Goal: Task Accomplishment & Management: Use online tool/utility

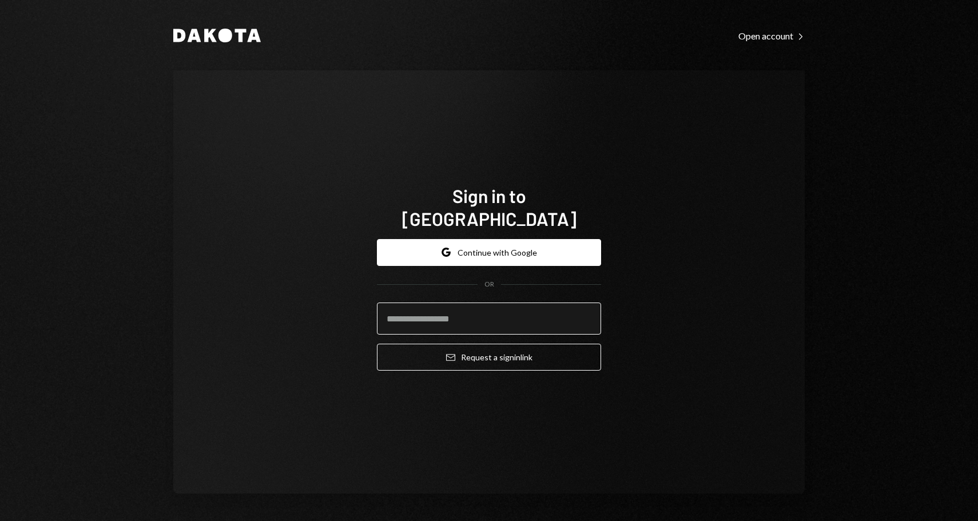
click at [428, 304] on input "email" at bounding box center [489, 319] width 224 height 32
type input "**********"
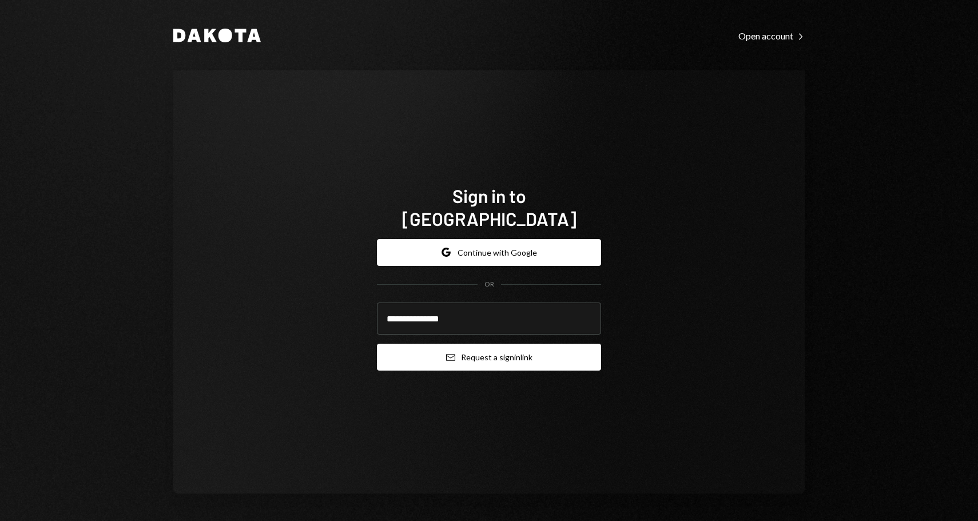
click at [448, 353] on icon "Email" at bounding box center [450, 357] width 9 height 9
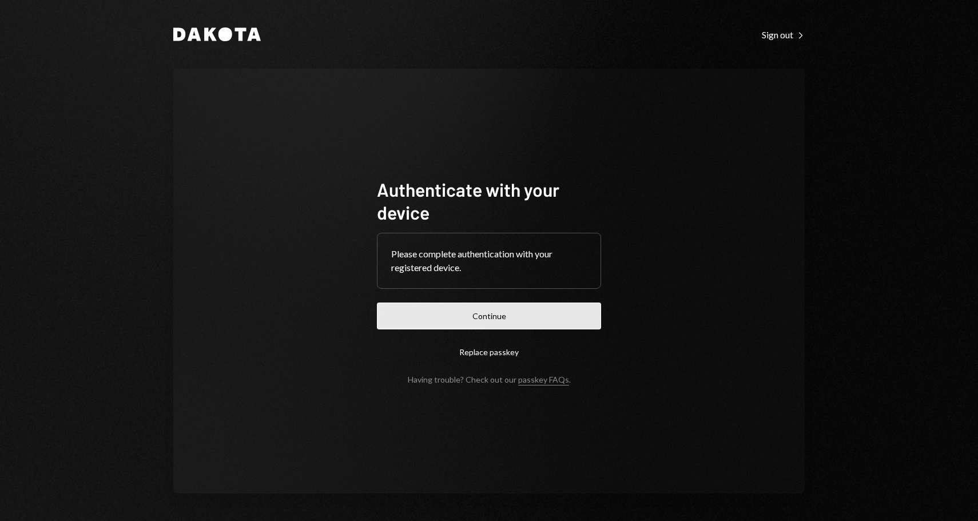
click at [452, 321] on button "Continue" at bounding box center [489, 316] width 224 height 27
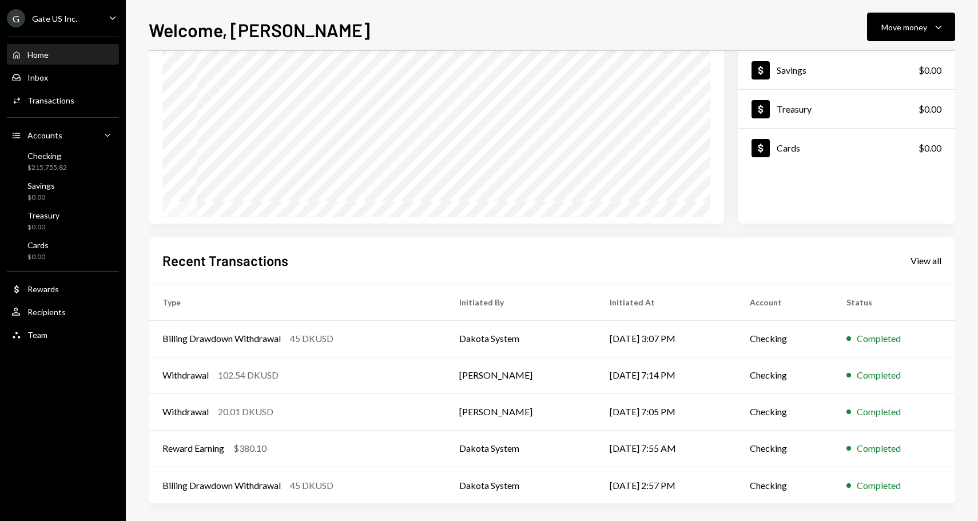
scroll to position [114, 0]
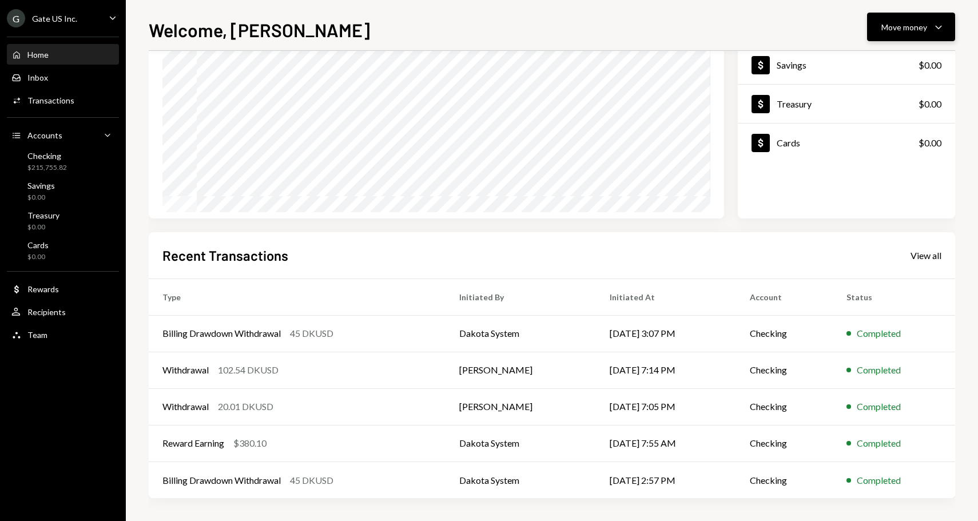
click at [911, 21] on div "Move money" at bounding box center [905, 27] width 46 height 12
click at [864, 60] on div "Send" at bounding box center [902, 61] width 84 height 12
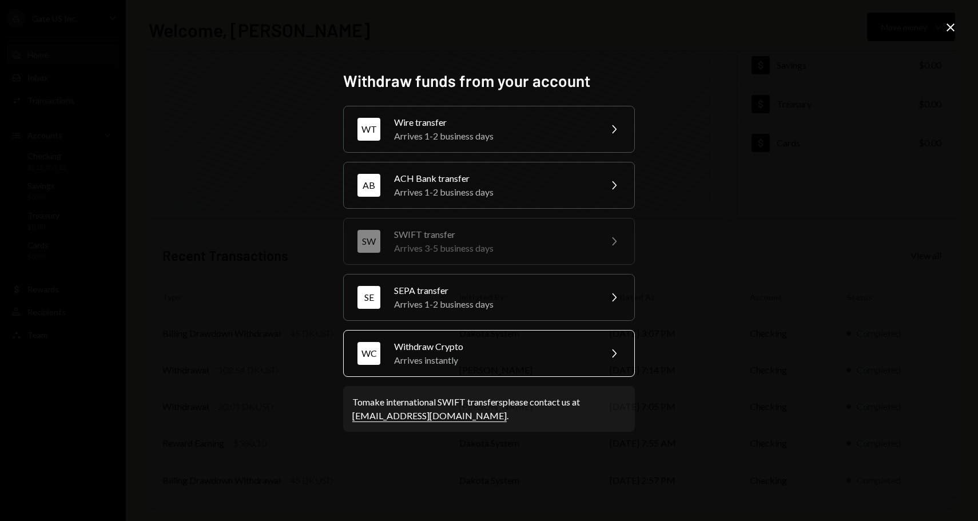
click at [436, 351] on div "Withdraw Crypto" at bounding box center [493, 347] width 199 height 14
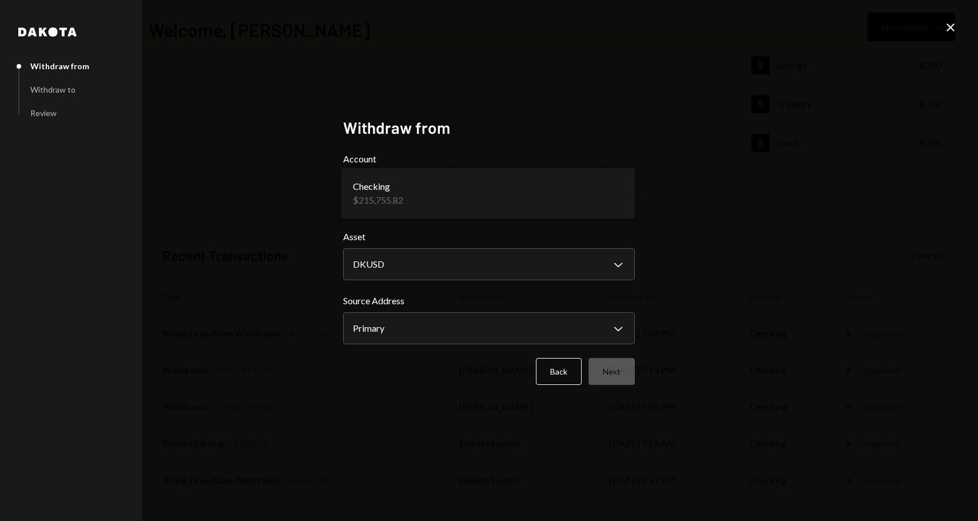
click at [499, 191] on body "**********" at bounding box center [489, 260] width 978 height 521
click at [447, 330] on body "**********" at bounding box center [489, 260] width 978 height 521
click at [620, 372] on button "Next" at bounding box center [612, 371] width 46 height 27
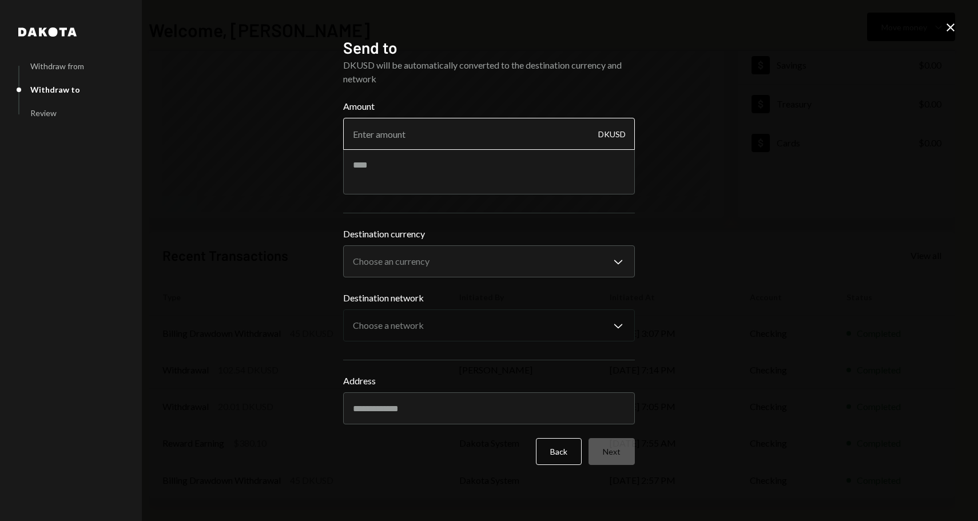
click at [448, 140] on input "Amount" at bounding box center [489, 134] width 292 height 32
type input "20"
click at [429, 175] on textarea at bounding box center [489, 172] width 292 height 46
type textarea "**********"
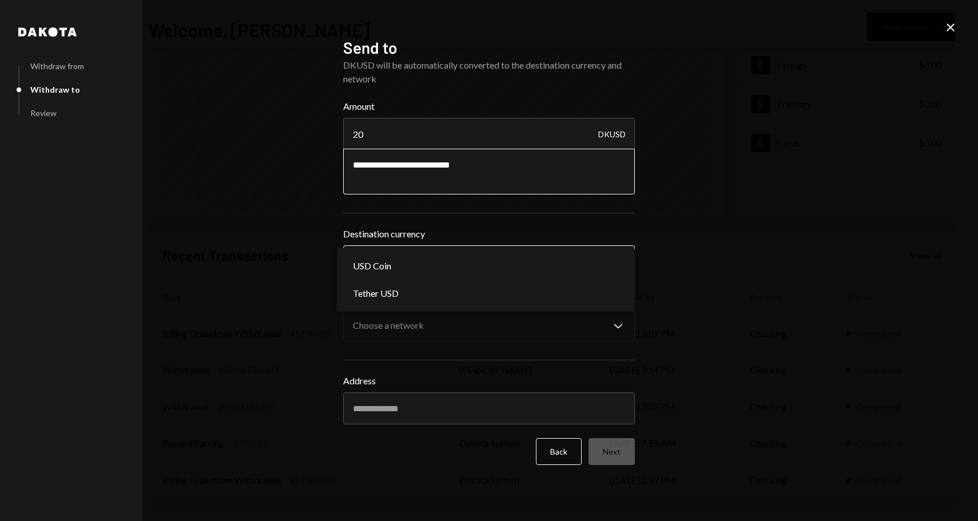
click at [441, 265] on body "G Gate US Inc. Caret Down Home Home Inbox Inbox Activities Transactions Account…" at bounding box center [489, 260] width 978 height 521
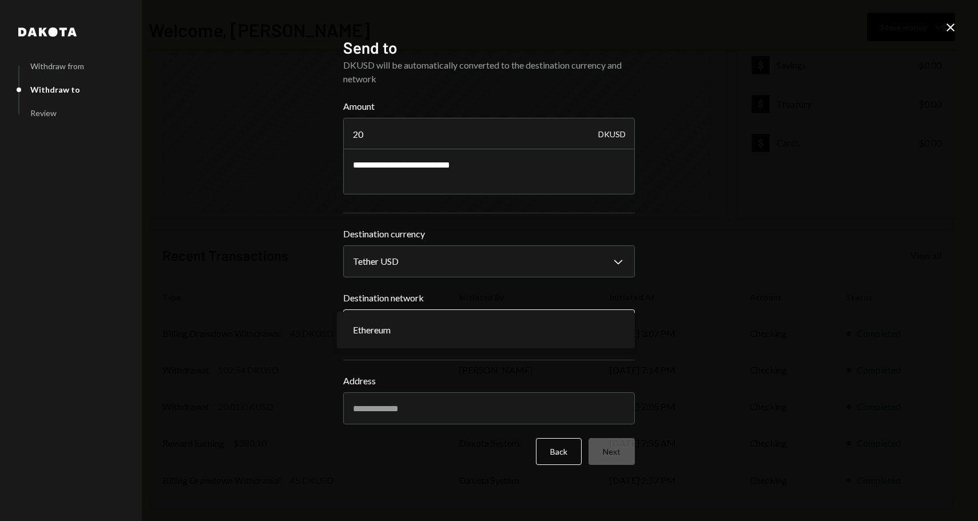
click at [426, 327] on body "G Gate US Inc. Caret Down Home Home Inbox Inbox Activities Transactions Account…" at bounding box center [489, 260] width 978 height 521
click at [484, 260] on body "G Gate US Inc. Caret Down Home Home Inbox Inbox Activities Transactions Account…" at bounding box center [489, 260] width 978 height 521
click at [474, 260] on body "G Gate US Inc. Caret Down Home Home Inbox Inbox Activities Transactions Account…" at bounding box center [489, 260] width 978 height 521
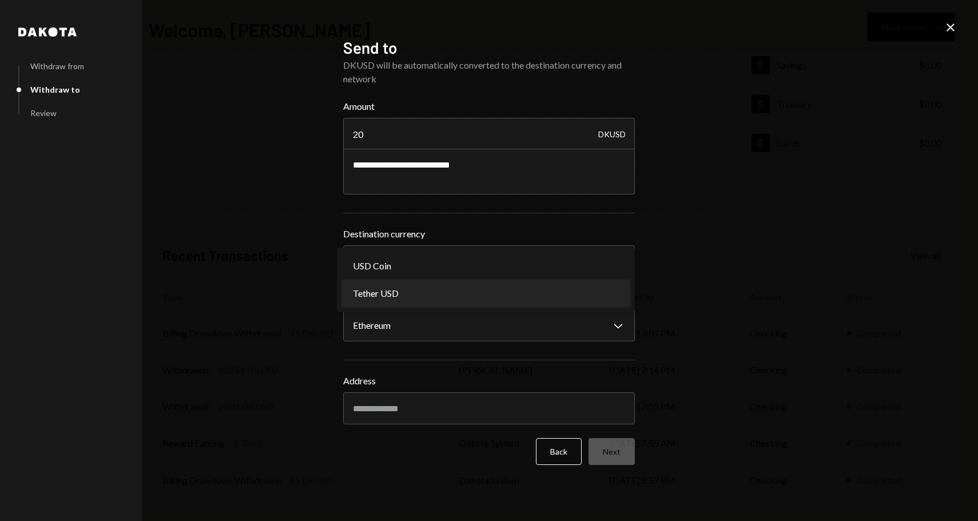
select select "****"
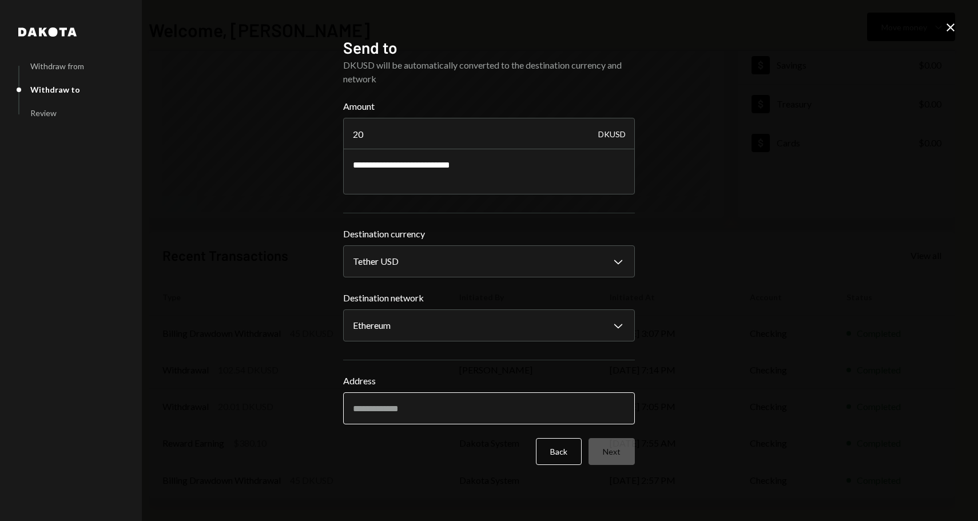
click at [395, 416] on input "Address" at bounding box center [489, 408] width 292 height 32
click at [411, 409] on input "Address" at bounding box center [489, 408] width 292 height 32
paste input "**********"
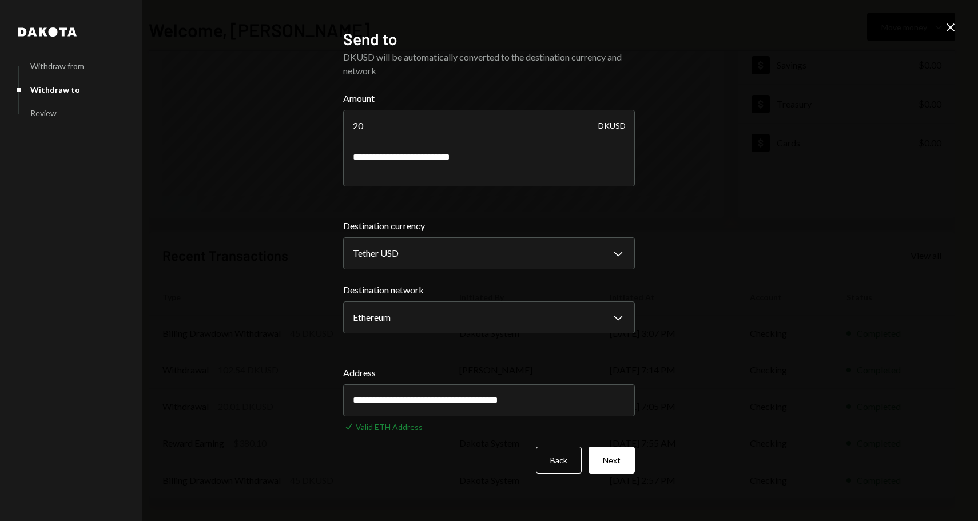
type input "**********"
click at [709, 422] on div "**********" at bounding box center [489, 260] width 978 height 521
click at [606, 455] on button "Next" at bounding box center [612, 460] width 46 height 27
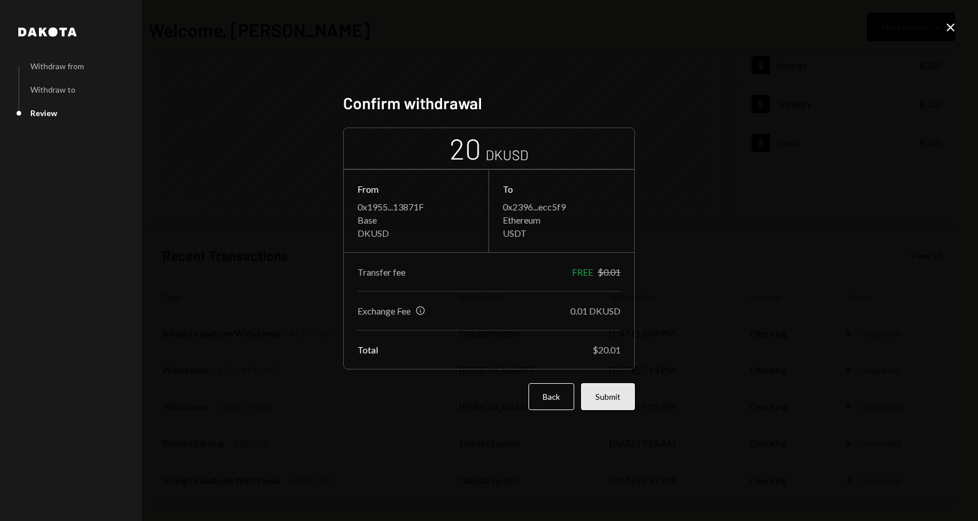
click at [613, 400] on button "Submit" at bounding box center [608, 396] width 54 height 27
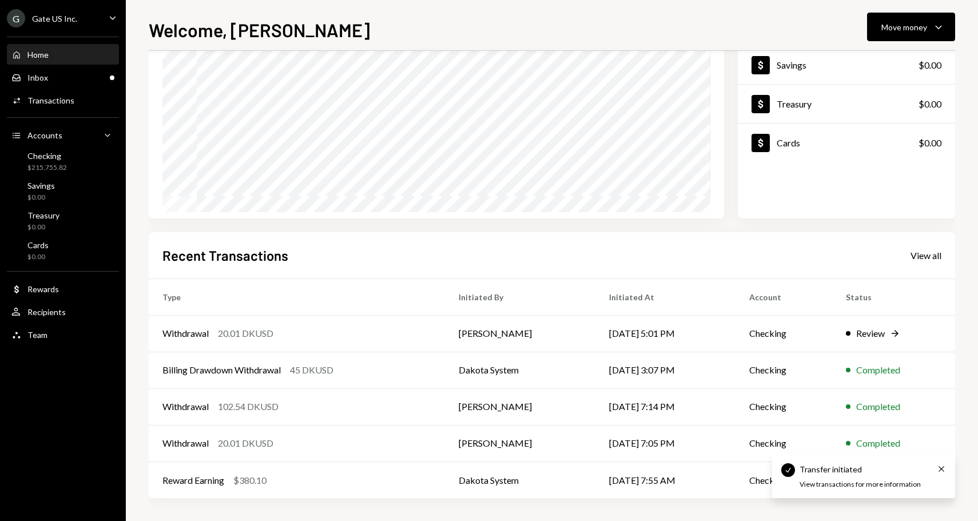
click at [46, 53] on div "Home" at bounding box center [37, 55] width 21 height 10
click at [242, 339] on div "20.01 DKUSD" at bounding box center [245, 334] width 55 height 14
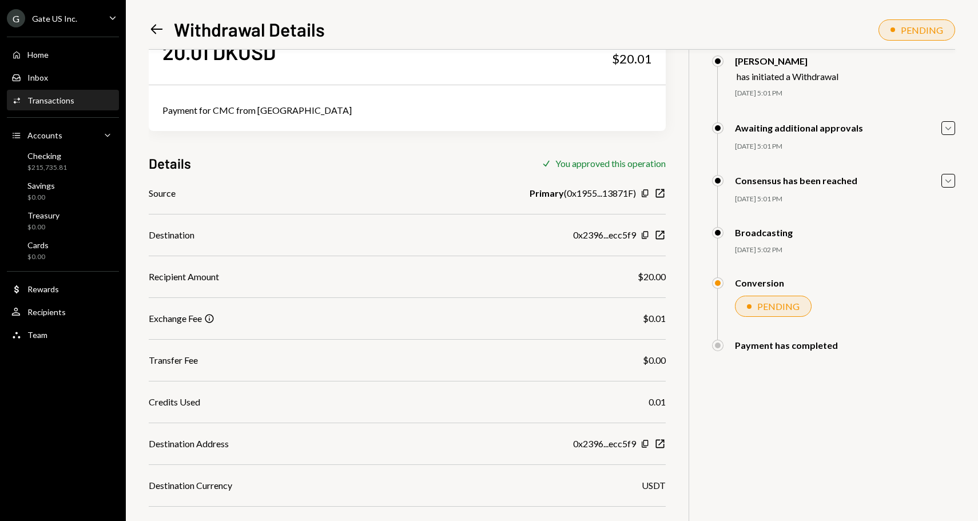
scroll to position [105, 0]
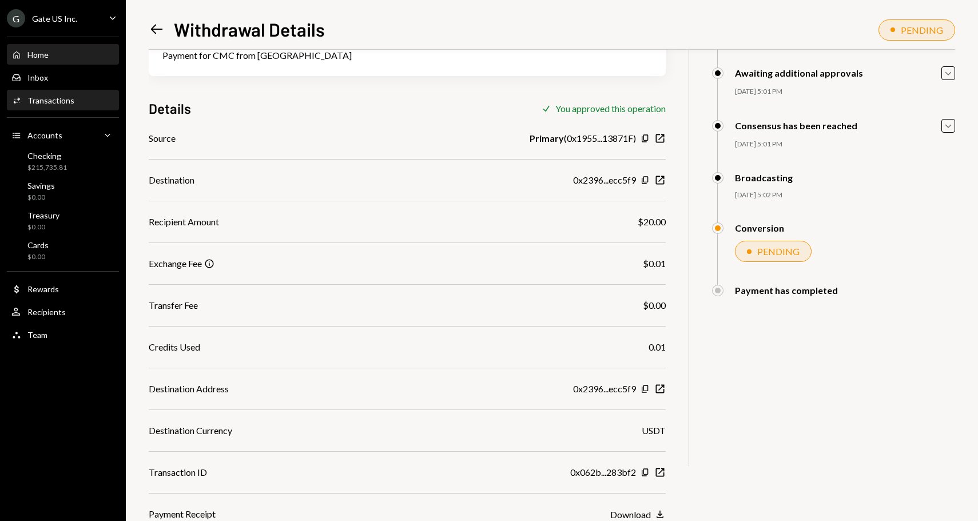
click at [55, 45] on link "Home Home" at bounding box center [63, 54] width 112 height 21
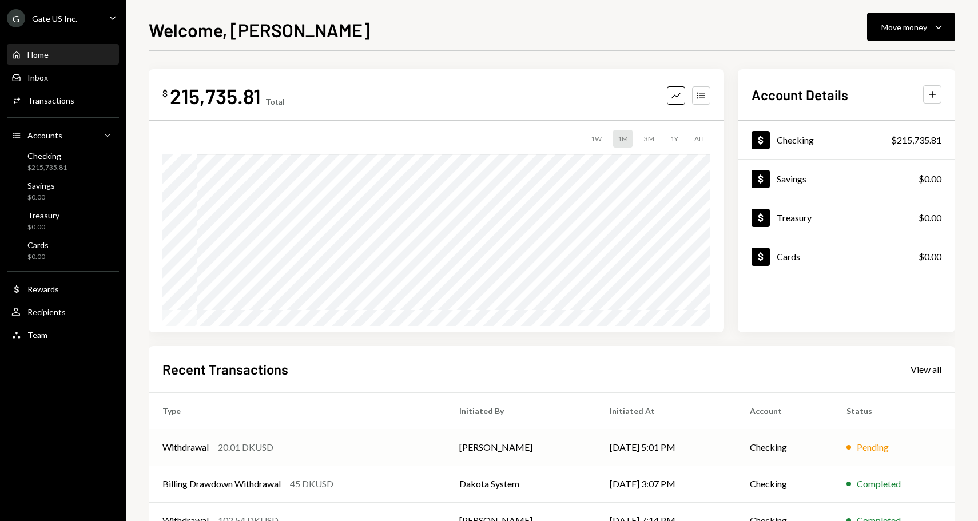
click at [221, 446] on div "20.01 DKUSD" at bounding box center [245, 448] width 55 height 14
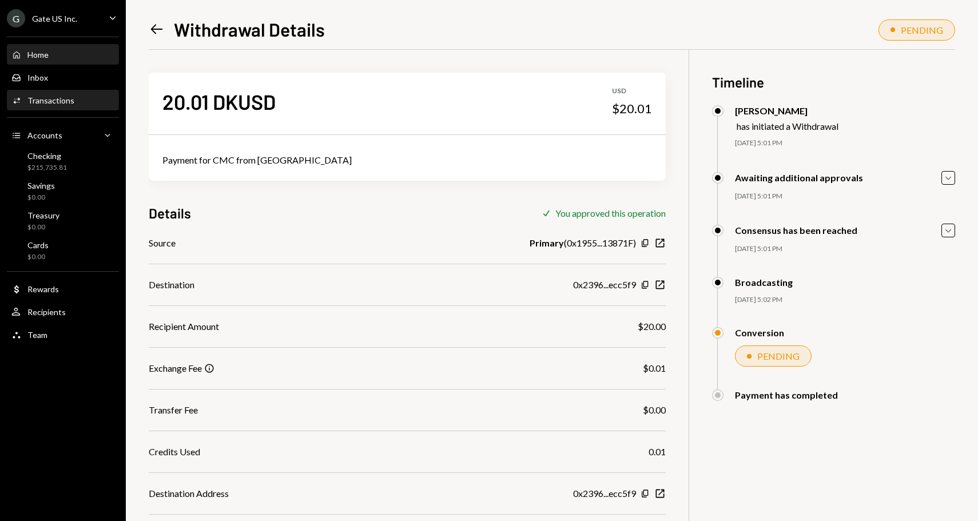
click at [57, 55] on div "Home Home" at bounding box center [62, 55] width 103 height 10
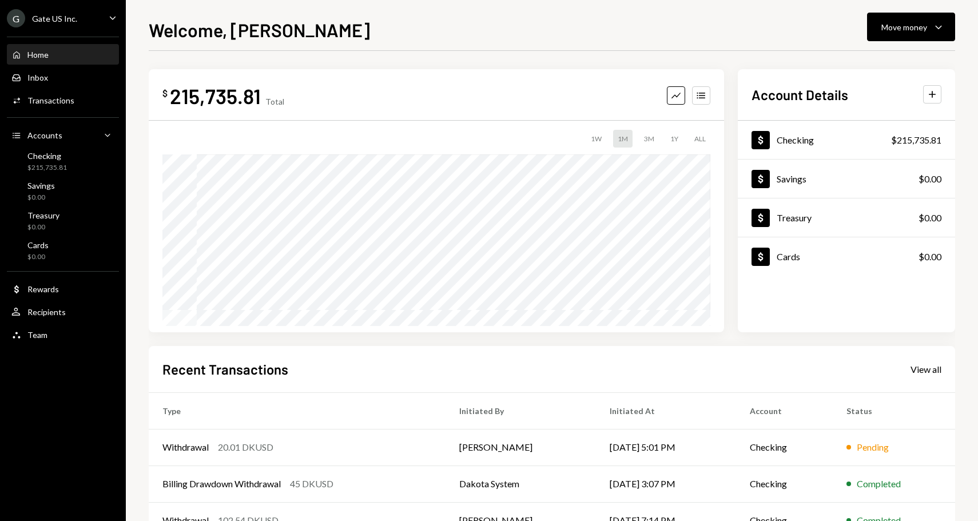
click at [110, 16] on icon "Main" at bounding box center [113, 17] width 6 height 3
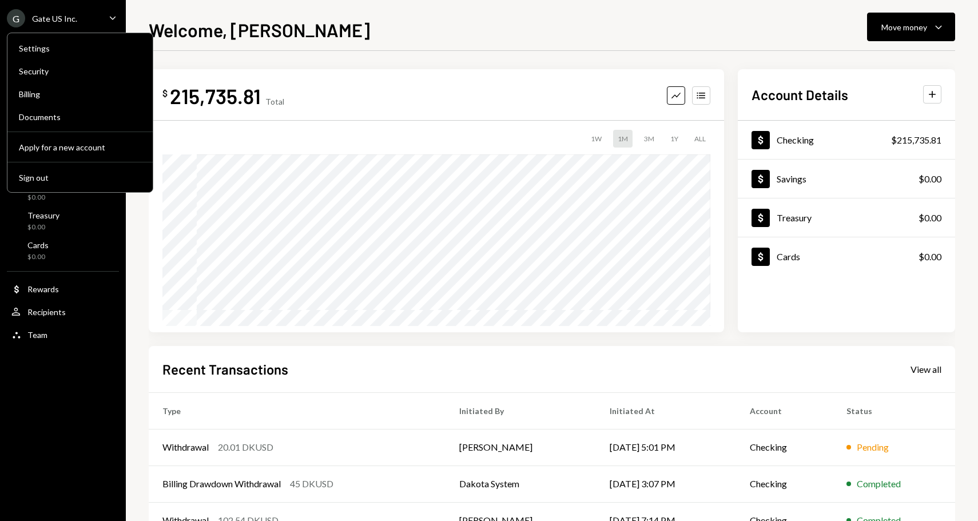
click at [113, 15] on icon "Caret Down" at bounding box center [112, 17] width 13 height 13
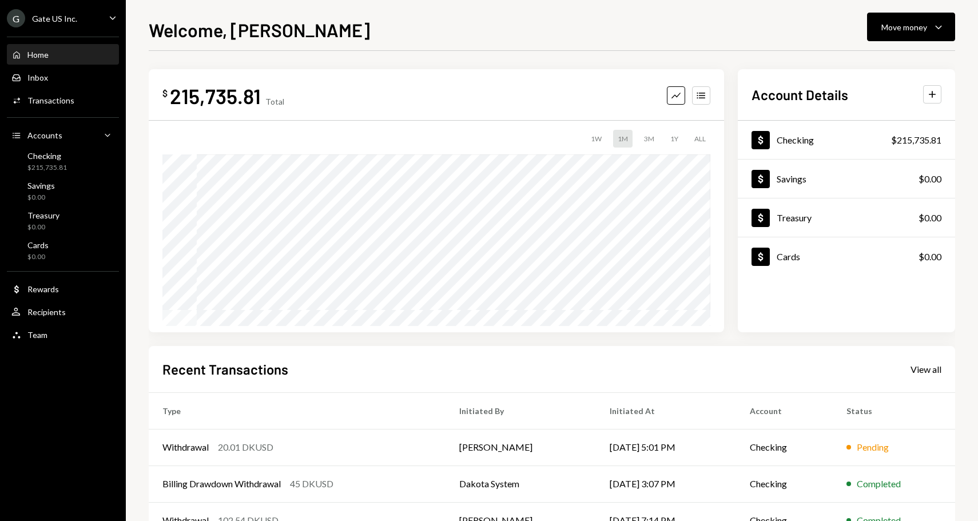
click at [51, 54] on div "Home Home" at bounding box center [62, 55] width 103 height 10
click at [66, 49] on div "Home Home" at bounding box center [62, 54] width 103 height 19
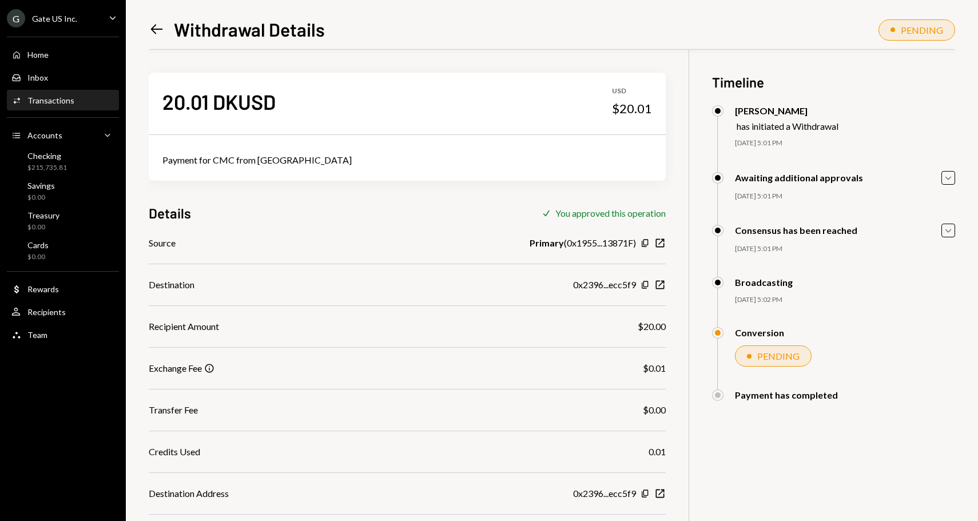
scroll to position [105, 0]
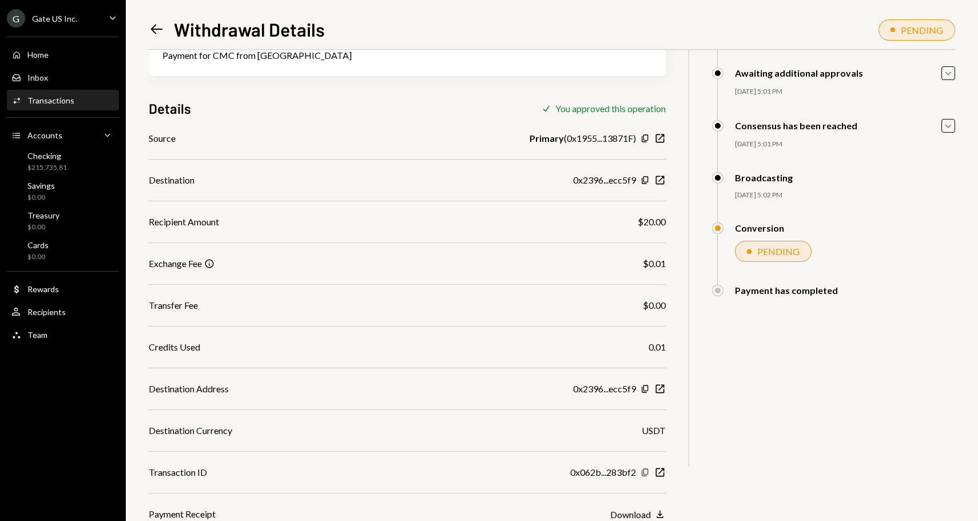
click at [644, 473] on icon "button" at bounding box center [645, 472] width 6 height 7
click at [592, 476] on div "0x062b...283bf2" at bounding box center [603, 473] width 66 height 14
click at [661, 473] on icon "New Window" at bounding box center [659, 472] width 11 height 11
click at [47, 57] on div "Home" at bounding box center [37, 55] width 21 height 10
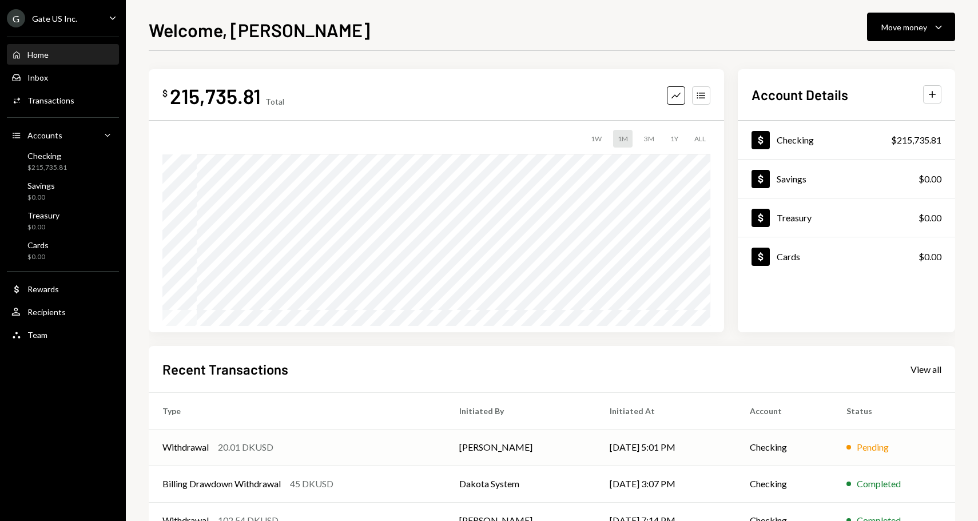
click at [220, 449] on div "20.01 DKUSD" at bounding box center [245, 448] width 55 height 14
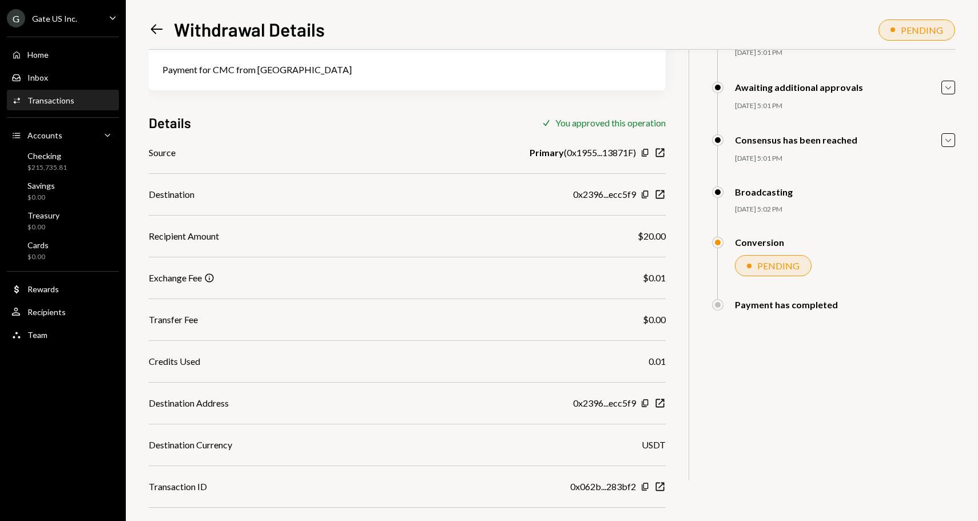
scroll to position [105, 0]
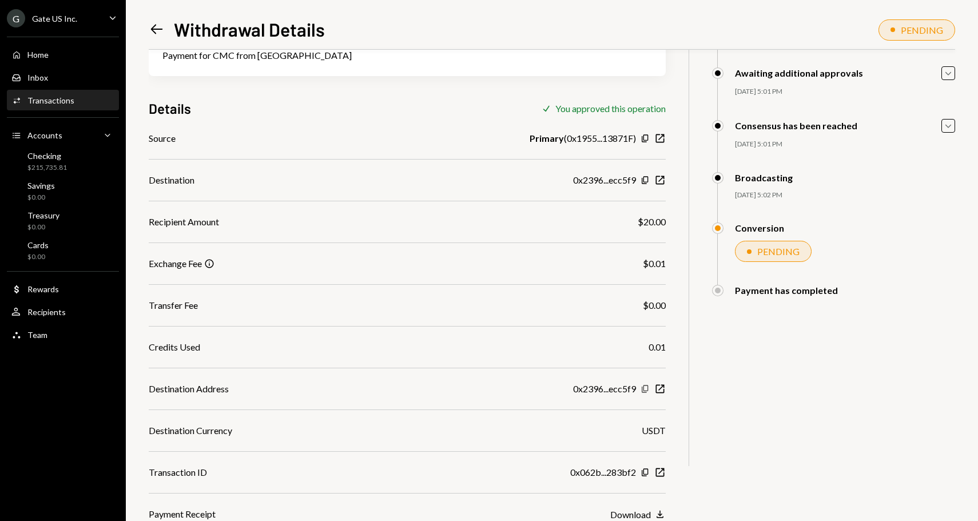
click at [642, 390] on icon "Copy" at bounding box center [645, 388] width 9 height 9
click at [664, 389] on icon "button" at bounding box center [660, 389] width 9 height 9
click at [74, 57] on div "Home Home" at bounding box center [62, 55] width 103 height 10
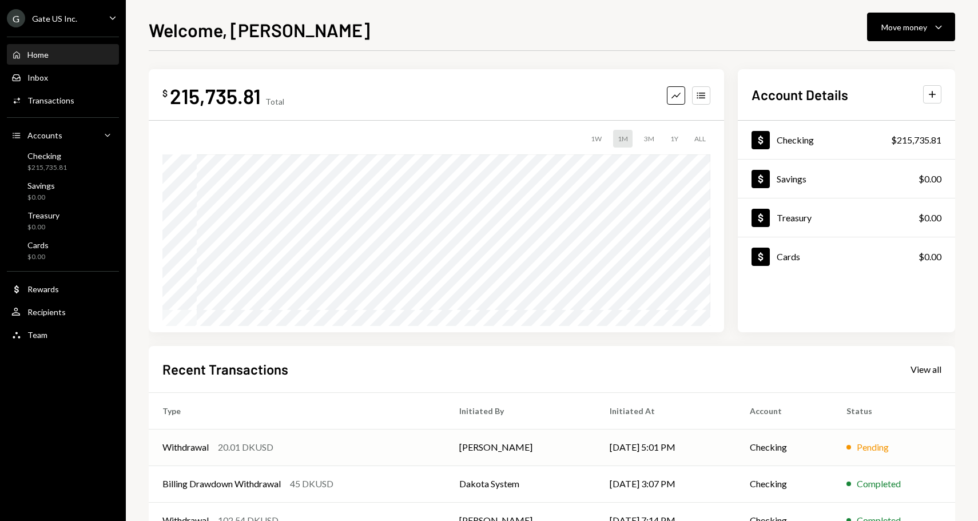
click at [233, 447] on div "20.01 DKUSD" at bounding box center [245, 448] width 55 height 14
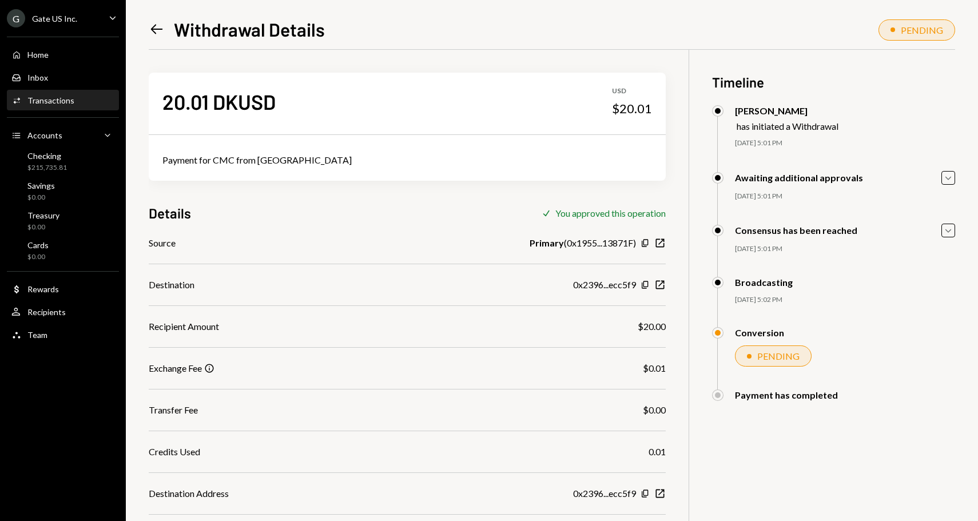
scroll to position [105, 0]
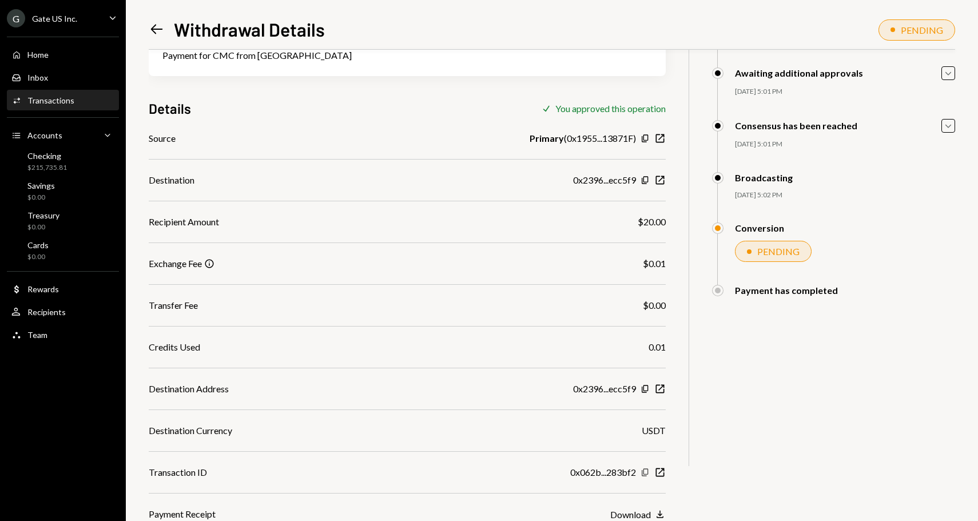
click at [643, 472] on icon "Copy" at bounding box center [645, 472] width 9 height 9
click at [664, 474] on icon "button" at bounding box center [660, 473] width 9 height 9
click at [69, 55] on div "Home Home" at bounding box center [62, 55] width 103 height 10
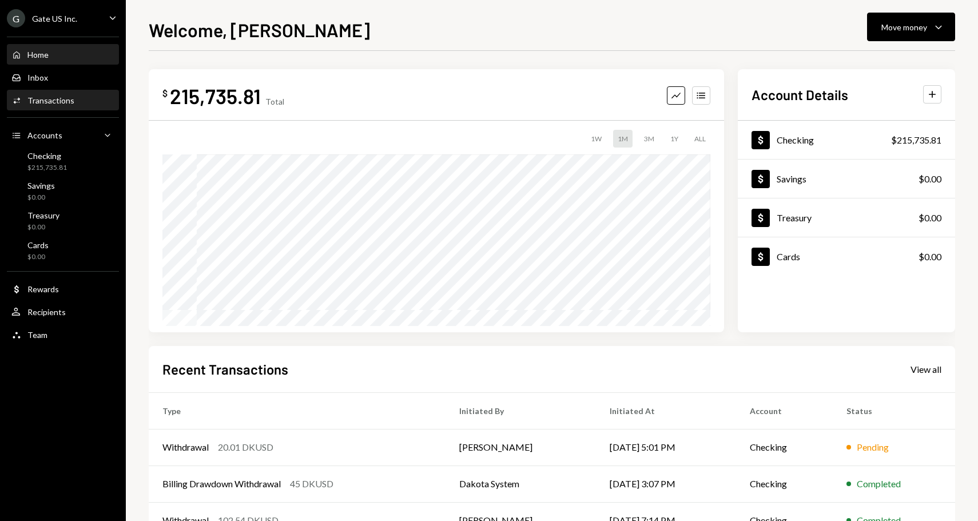
click at [62, 96] on div "Transactions" at bounding box center [50, 101] width 47 height 10
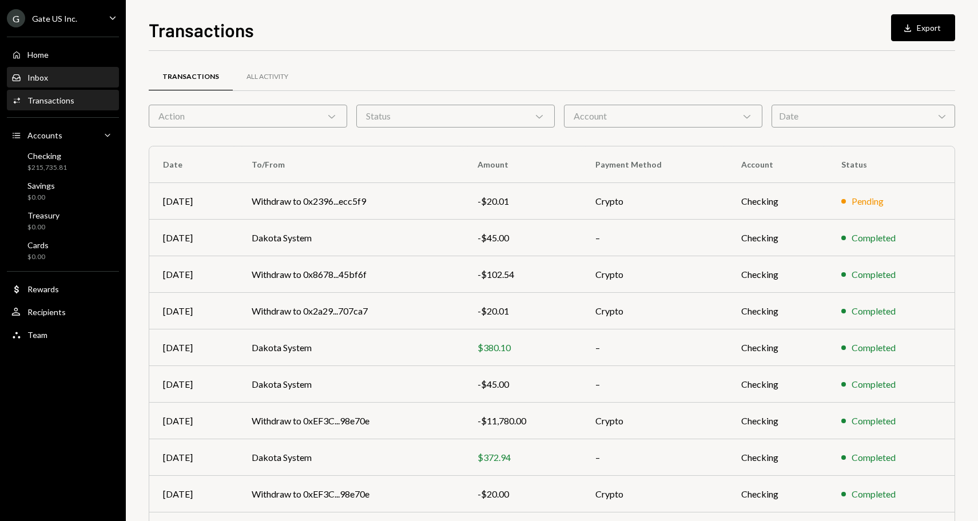
click at [59, 76] on div "Inbox Inbox" at bounding box center [62, 78] width 103 height 10
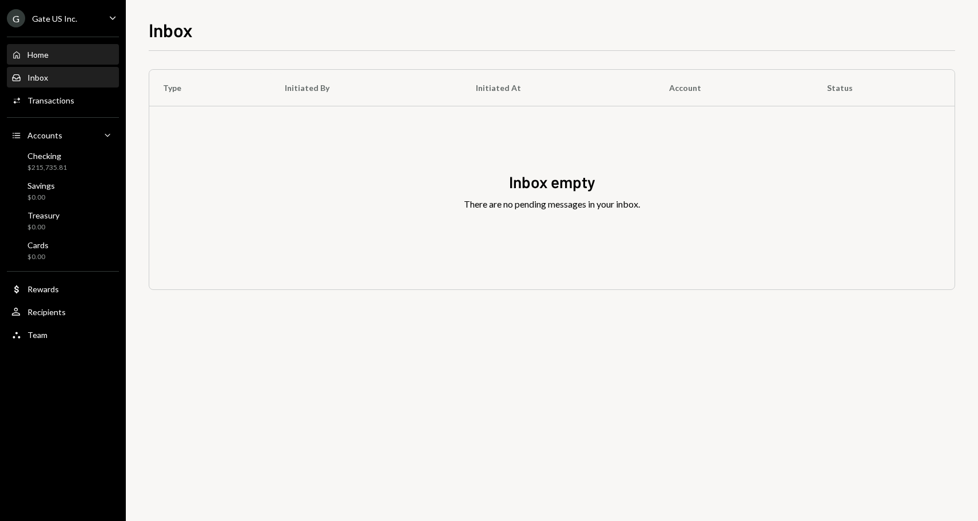
click at [61, 50] on div "Home Home" at bounding box center [62, 55] width 103 height 10
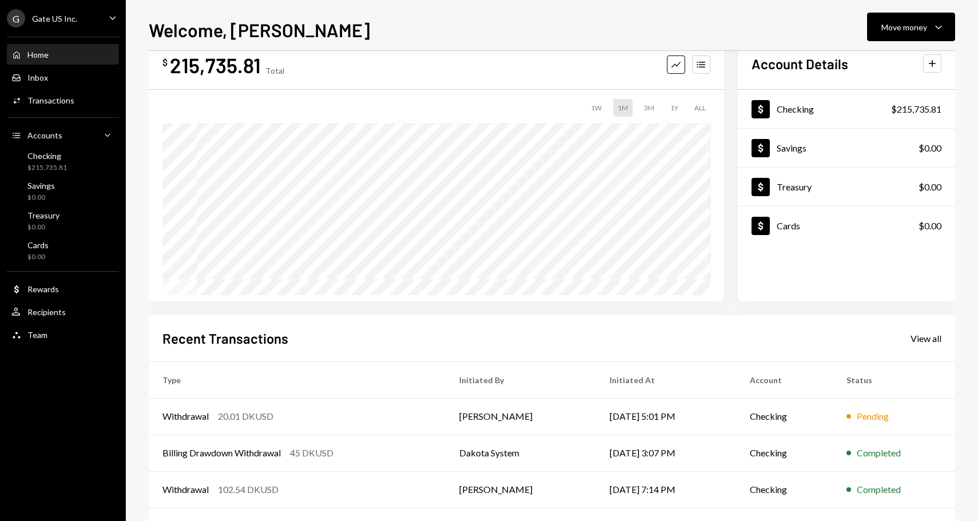
scroll to position [35, 0]
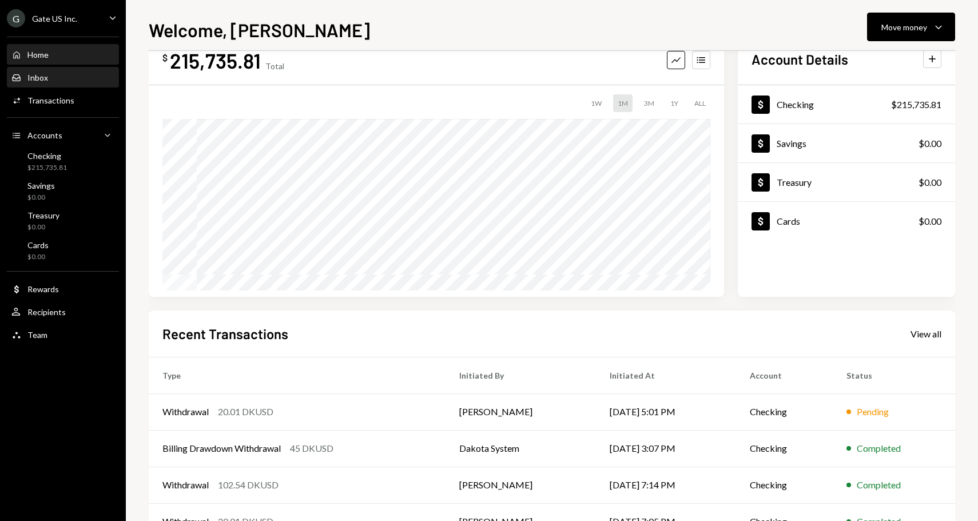
click at [80, 73] on div "Inbox Inbox" at bounding box center [62, 78] width 103 height 10
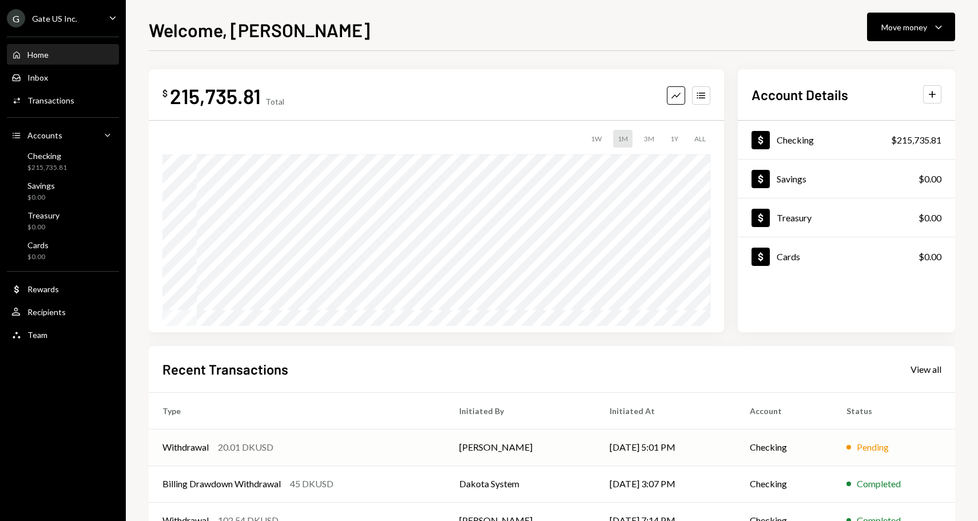
drag, startPoint x: 0, startPoint y: 0, endPoint x: 239, endPoint y: 449, distance: 508.0
click at [239, 449] on div "20.01 DKUSD" at bounding box center [245, 448] width 55 height 14
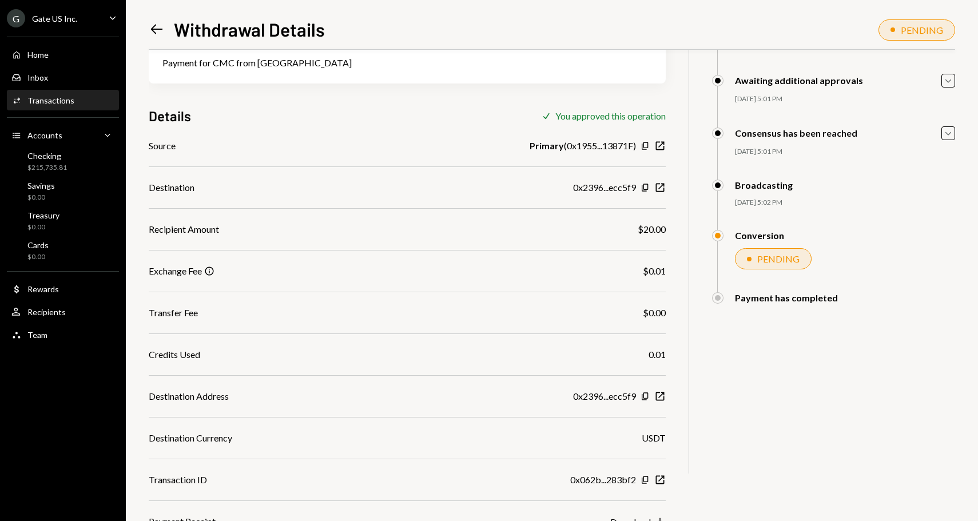
scroll to position [105, 0]
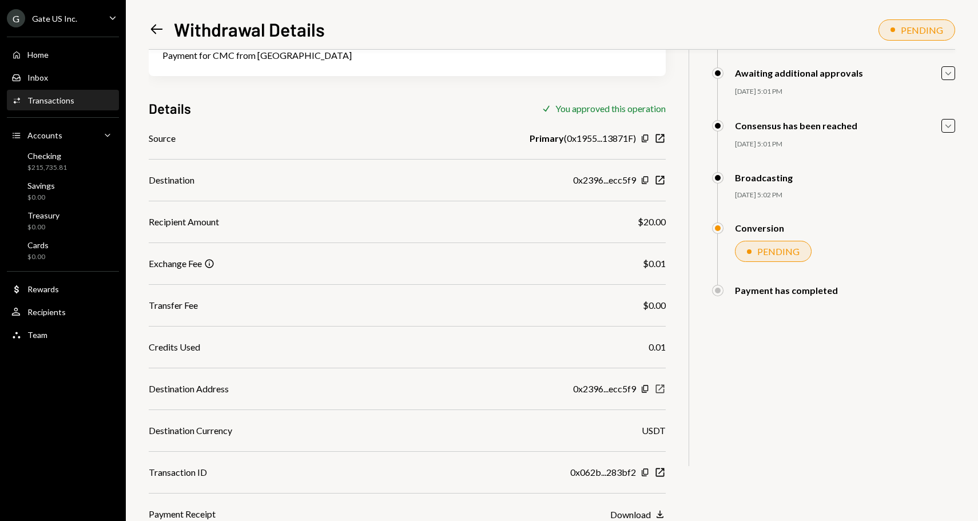
click at [660, 388] on icon "New Window" at bounding box center [659, 388] width 11 height 11
click at [47, 50] on div "Home" at bounding box center [37, 55] width 21 height 10
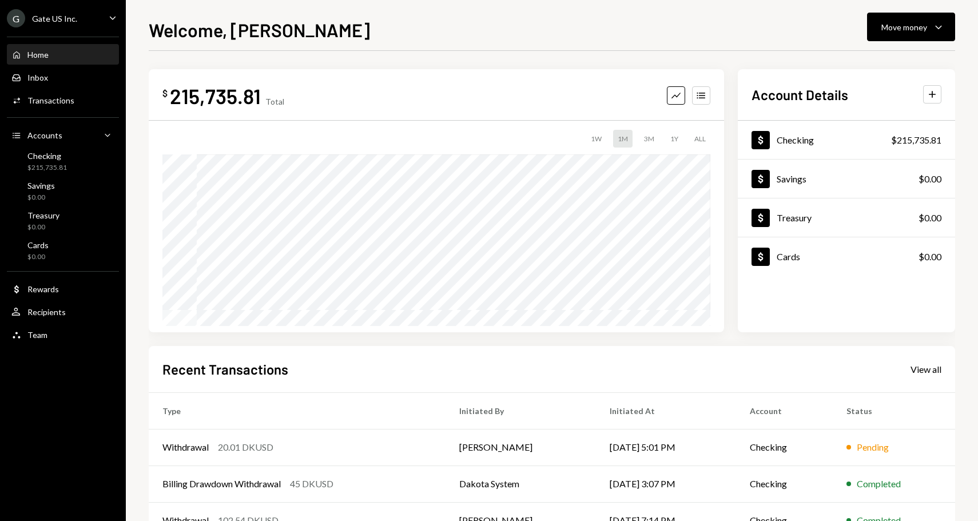
scroll to position [102, 0]
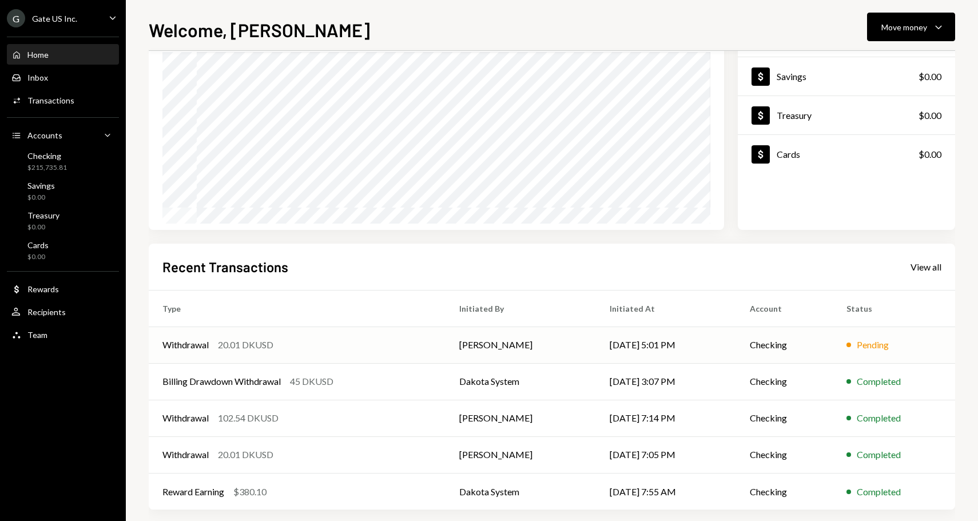
click at [212, 344] on div "Withdrawal 20.01 DKUSD" at bounding box center [296, 345] width 269 height 14
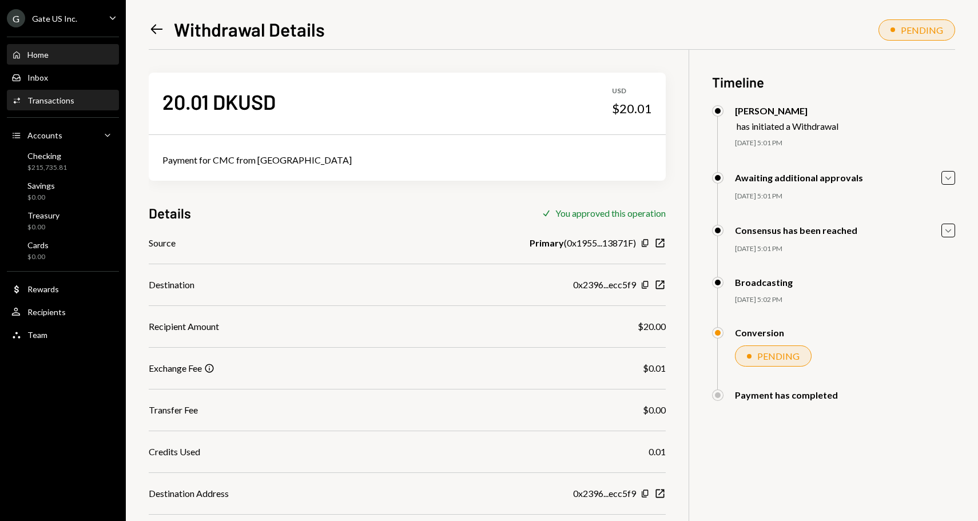
click at [61, 50] on div "Home Home" at bounding box center [62, 55] width 103 height 10
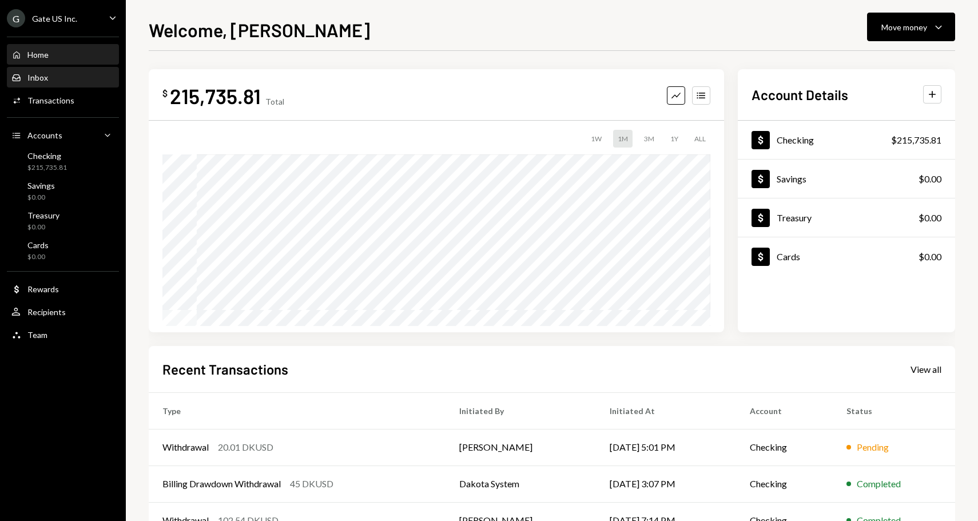
click at [51, 84] on div "Inbox Inbox" at bounding box center [62, 77] width 103 height 19
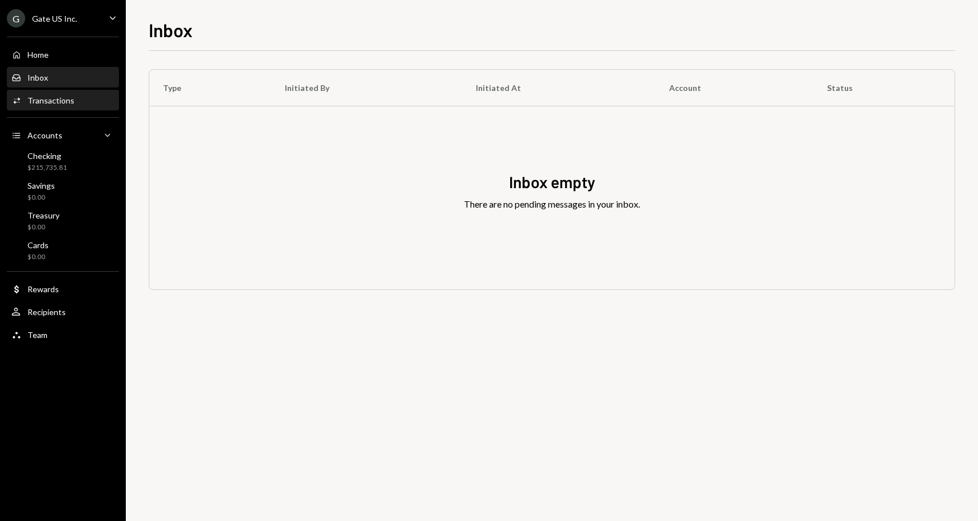
click at [69, 108] on div "Activities Transactions" at bounding box center [62, 100] width 103 height 19
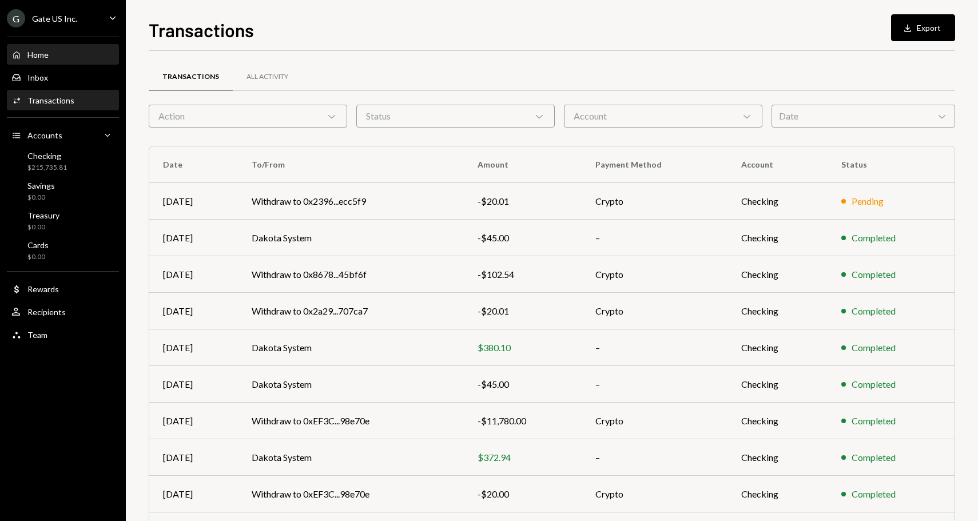
click at [65, 52] on div "Home Home" at bounding box center [62, 55] width 103 height 10
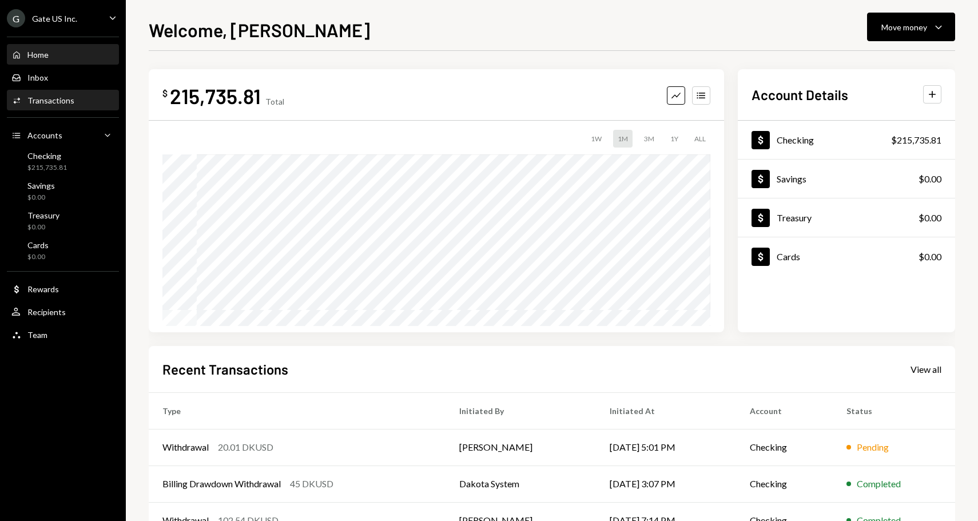
click at [54, 102] on div "Transactions" at bounding box center [50, 101] width 47 height 10
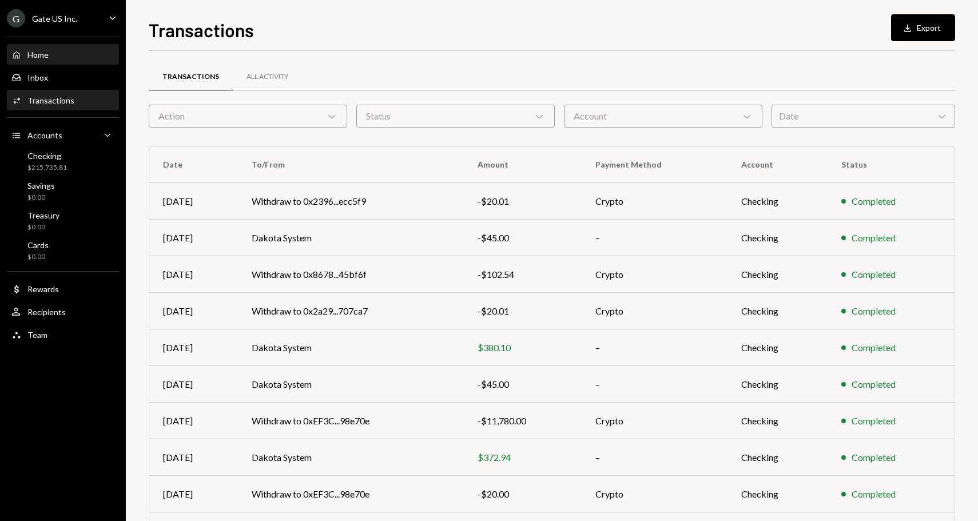
click at [84, 58] on div "Home Home" at bounding box center [62, 55] width 103 height 10
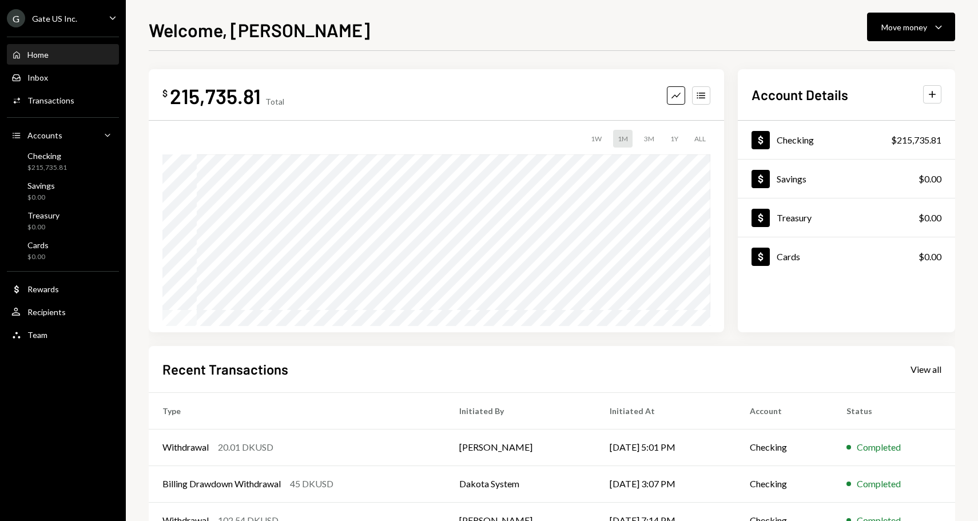
click at [81, 111] on div "Home Home Inbox Inbox Activities Transactions Accounts Accounts Caret Down Chec…" at bounding box center [63, 189] width 126 height 318
click at [79, 54] on div "Home Home" at bounding box center [62, 55] width 103 height 10
click at [205, 449] on div "Withdrawal" at bounding box center [185, 448] width 46 height 14
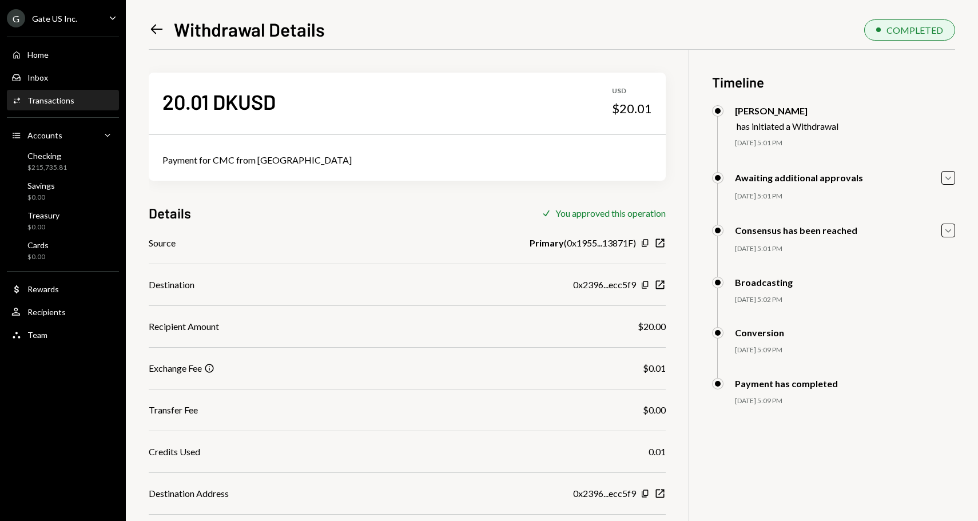
scroll to position [105, 0]
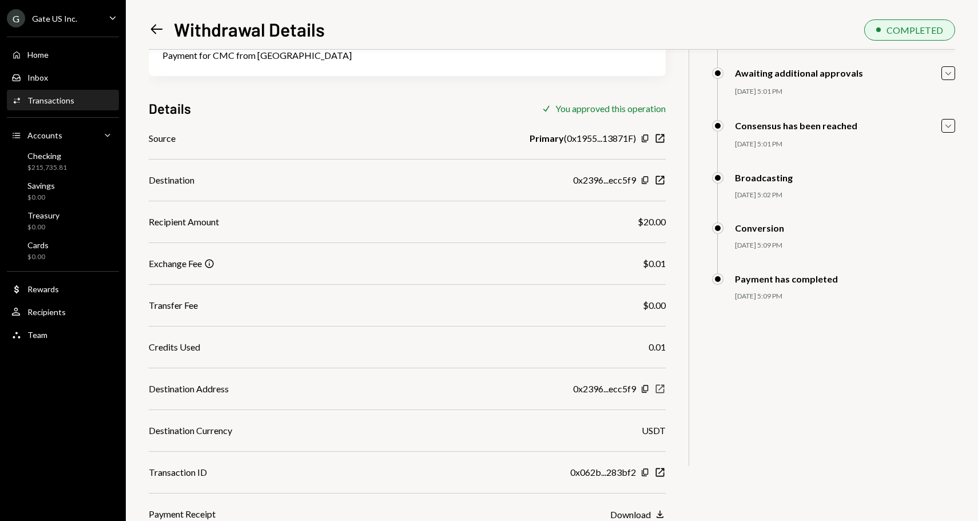
click at [657, 389] on icon "New Window" at bounding box center [659, 388] width 11 height 11
click at [657, 474] on icon "New Window" at bounding box center [659, 472] width 11 height 11
click at [645, 472] on icon "Copy" at bounding box center [645, 472] width 9 height 9
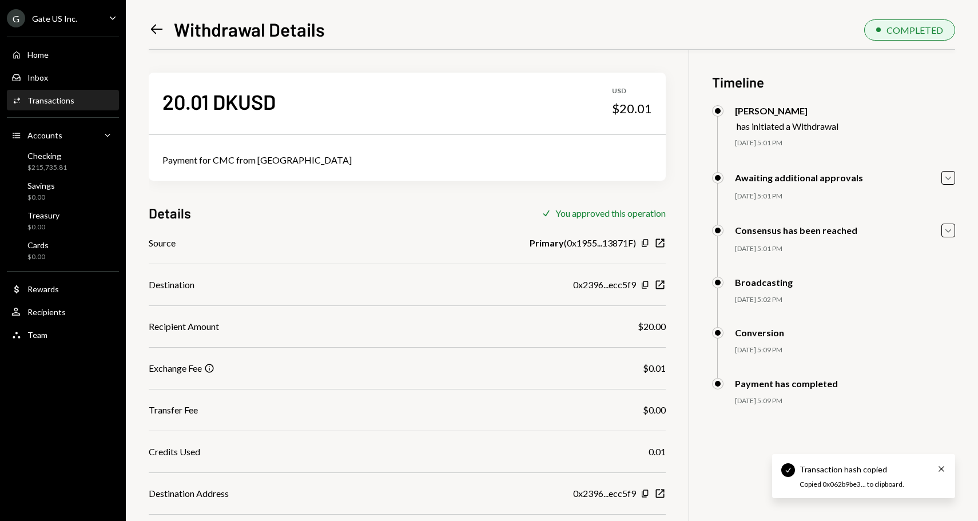
scroll to position [105, 0]
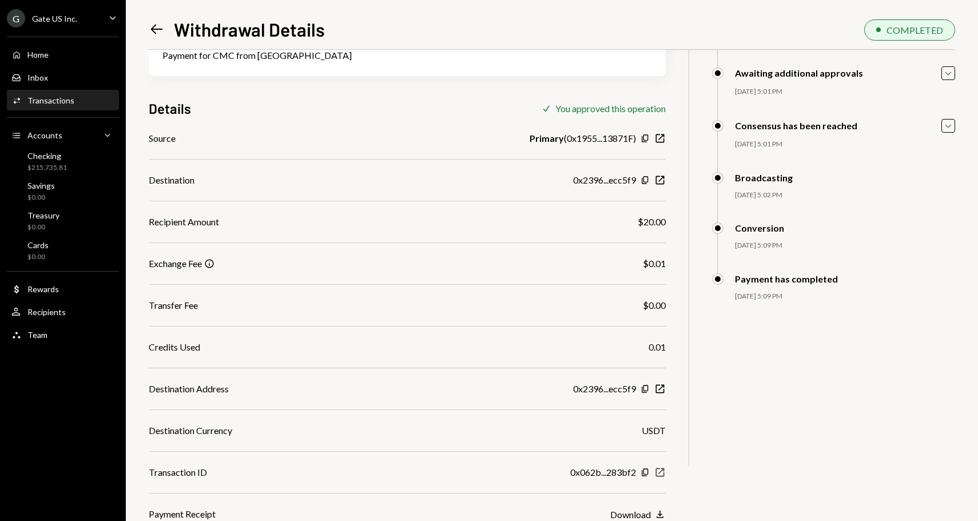
click at [663, 474] on icon "New Window" at bounding box center [659, 472] width 11 height 11
click at [70, 45] on div "Home Home" at bounding box center [62, 54] width 103 height 19
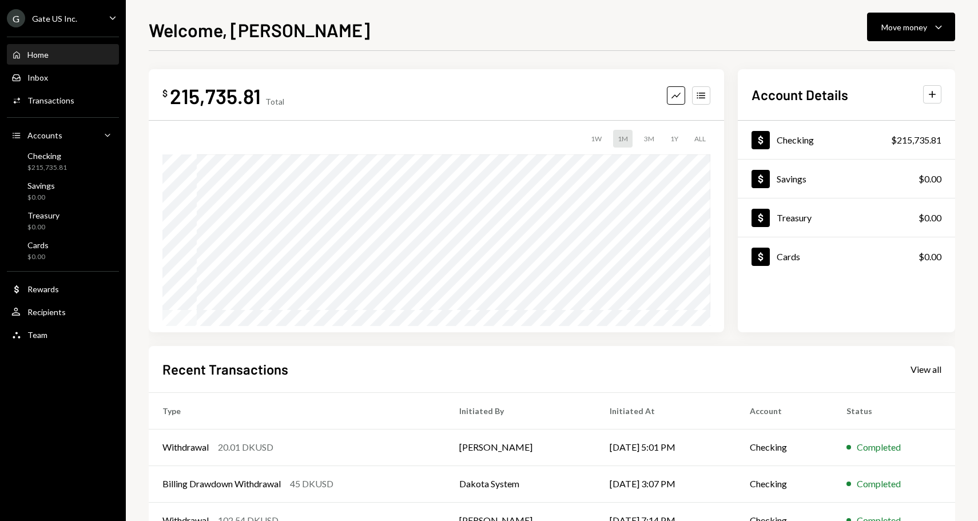
click at [93, 21] on div "G Gate US Inc. Caret Down" at bounding box center [63, 18] width 126 height 18
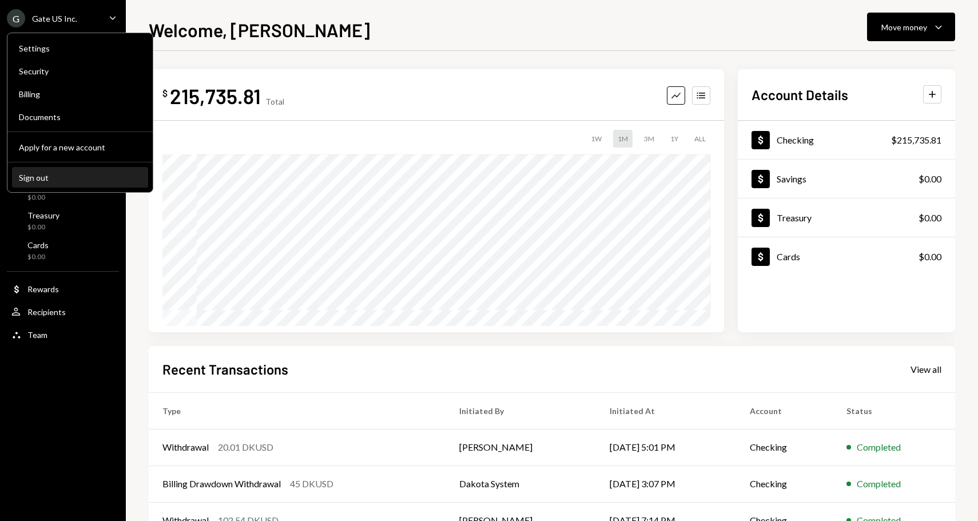
click at [44, 181] on div "Sign out" at bounding box center [80, 178] width 122 height 10
